Goal: Information Seeking & Learning: Learn about a topic

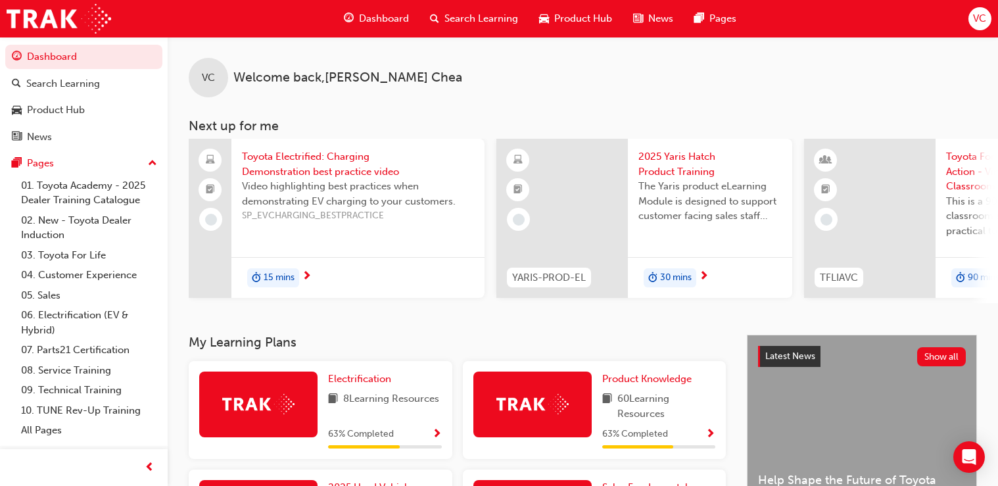
scroll to position [158, 0]
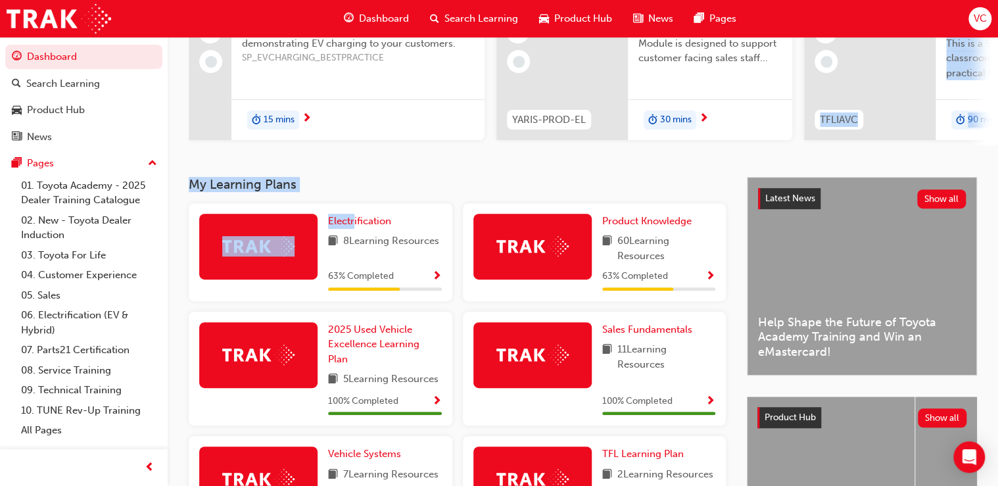
drag, startPoint x: 709, startPoint y: 179, endPoint x: 352, endPoint y: 211, distance: 357.7
click at [352, 211] on div "VC Welcome back , [PERSON_NAME] Next up for me Toyota Electrified: Charging Dem…" at bounding box center [583, 326] width 830 height 895
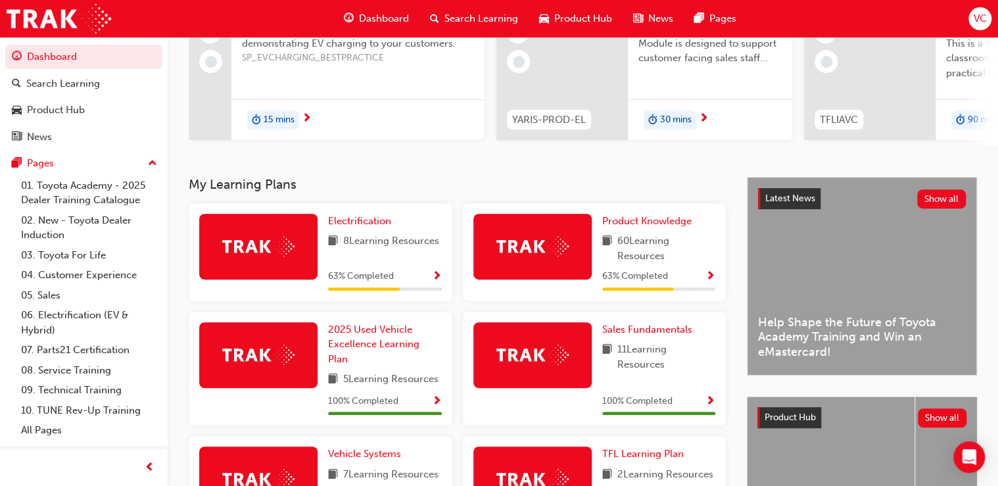
click at [202, 163] on div "VC Welcome back , [PERSON_NAME] Next up for me Toyota Electrified: Charging Dem…" at bounding box center [583, 28] width 830 height 298
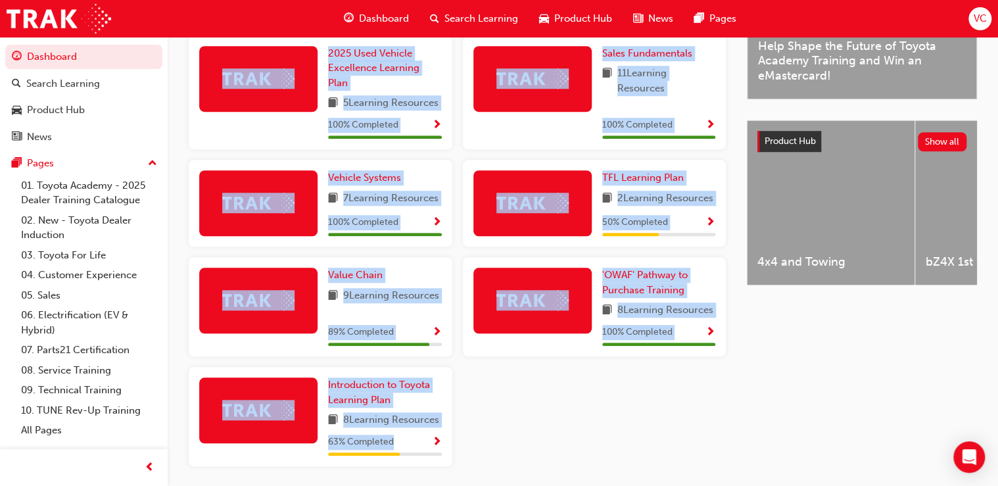
scroll to position [484, 0]
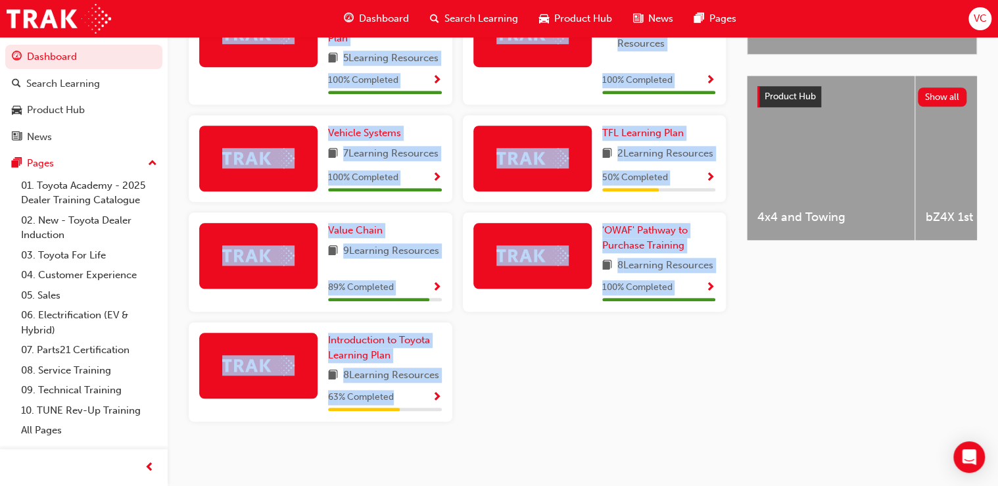
drag, startPoint x: 187, startPoint y: 192, endPoint x: 483, endPoint y: 411, distance: 368.0
click at [483, 411] on div "My Learning Plans Electrification 8 Learning Resources 63 % Completed Product K…" at bounding box center [583, 154] width 830 height 597
click at [742, 314] on div "My Learning Plans Electrification 8 Learning Resources 63 % Completed Product K…" at bounding box center [468, 144] width 558 height 576
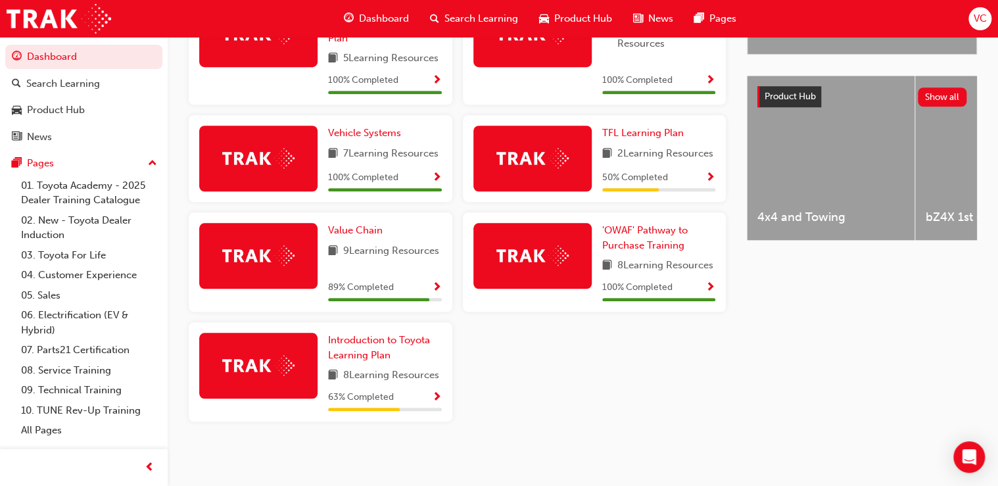
scroll to position [11, 0]
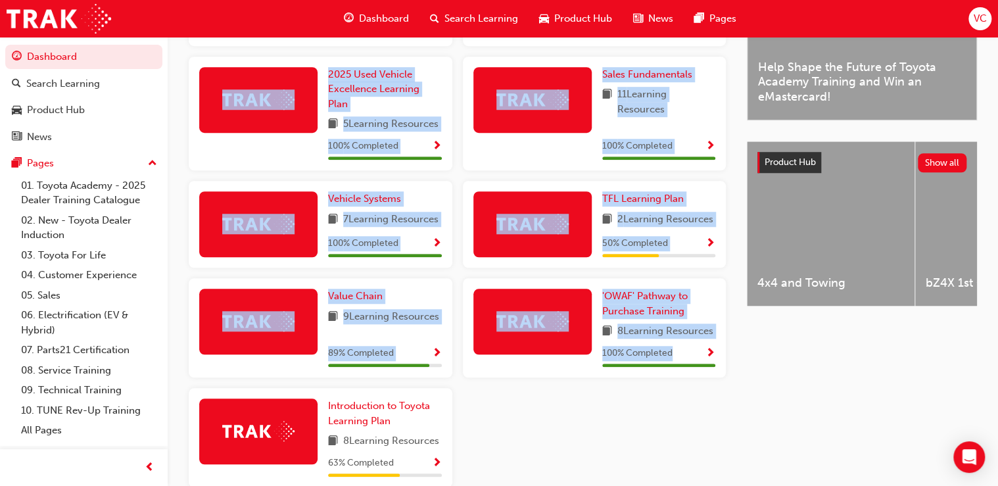
scroll to position [484, 0]
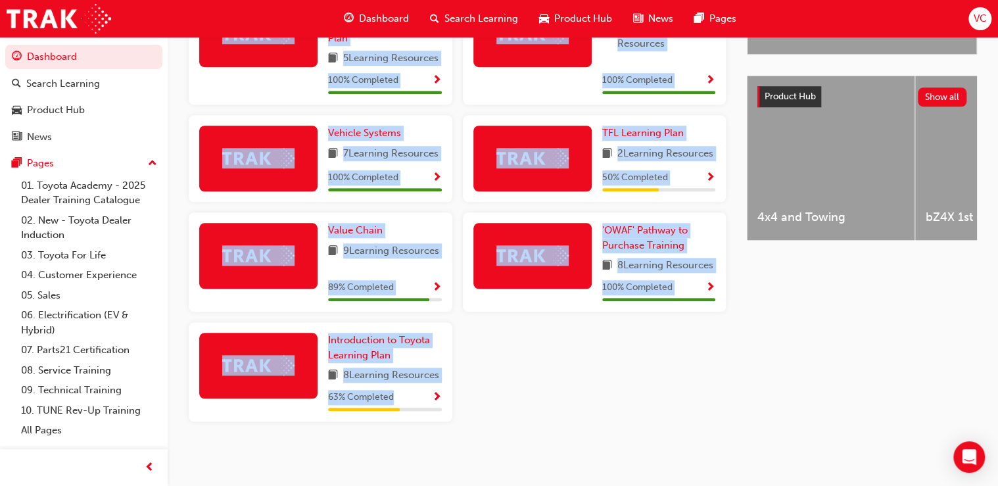
drag, startPoint x: 215, startPoint y: 286, endPoint x: 429, endPoint y: 415, distance: 249.5
click at [429, 415] on div "My Learning Plans Electrification 8 Learning Resources 63 % Completed Product K…" at bounding box center [468, 144] width 558 height 576
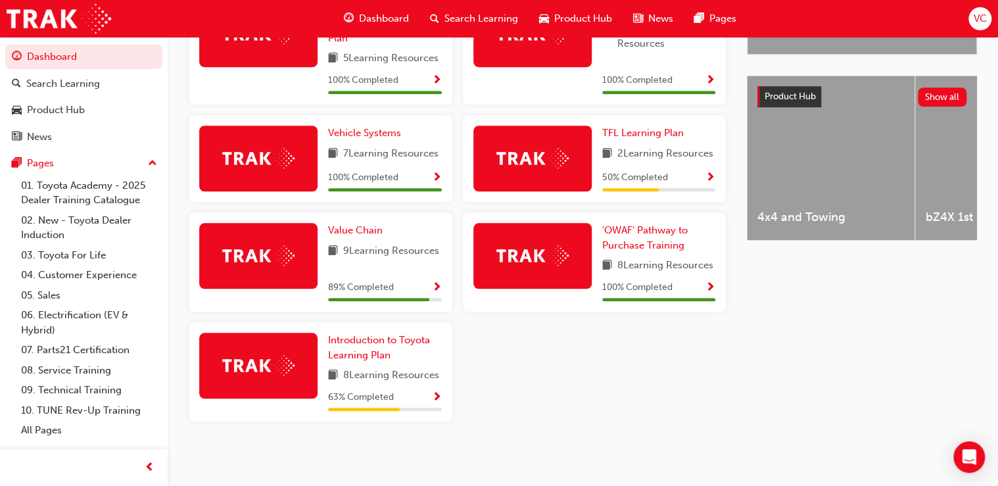
click at [767, 421] on div "Latest News Show all Help Shape the Future of Toyota Academy Training and Win a…" at bounding box center [862, 154] width 230 height 597
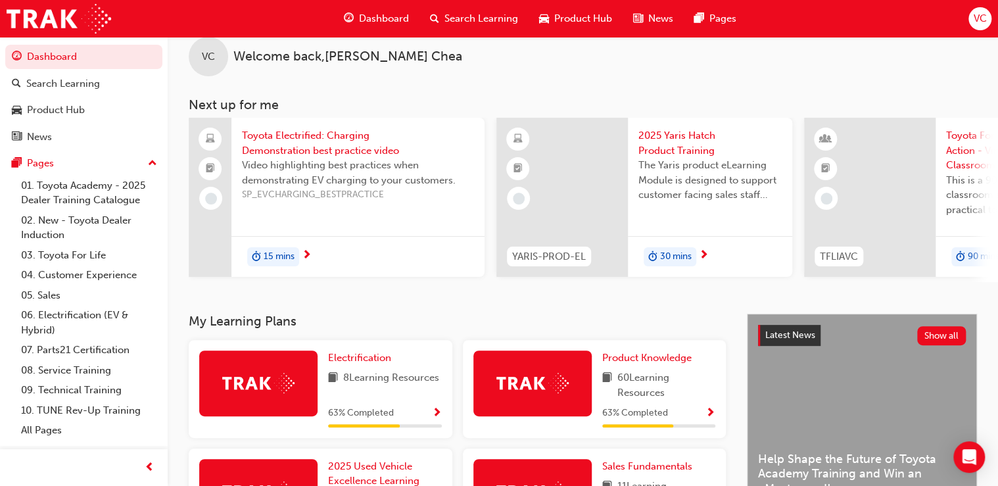
scroll to position [0, 0]
